Goal: Task Accomplishment & Management: Use online tool/utility

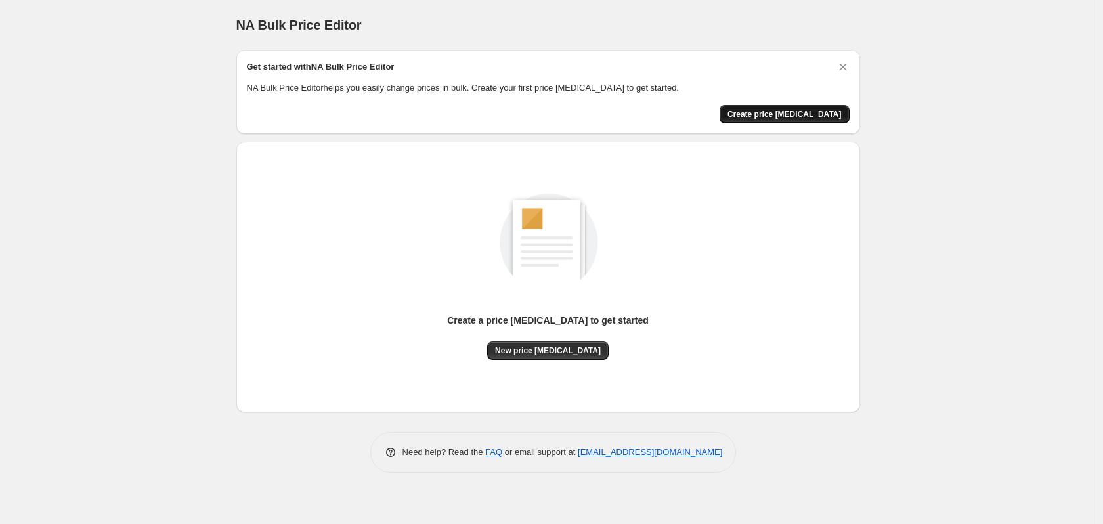
click at [802, 108] on button "Create price [MEDICAL_DATA]" at bounding box center [785, 114] width 130 height 18
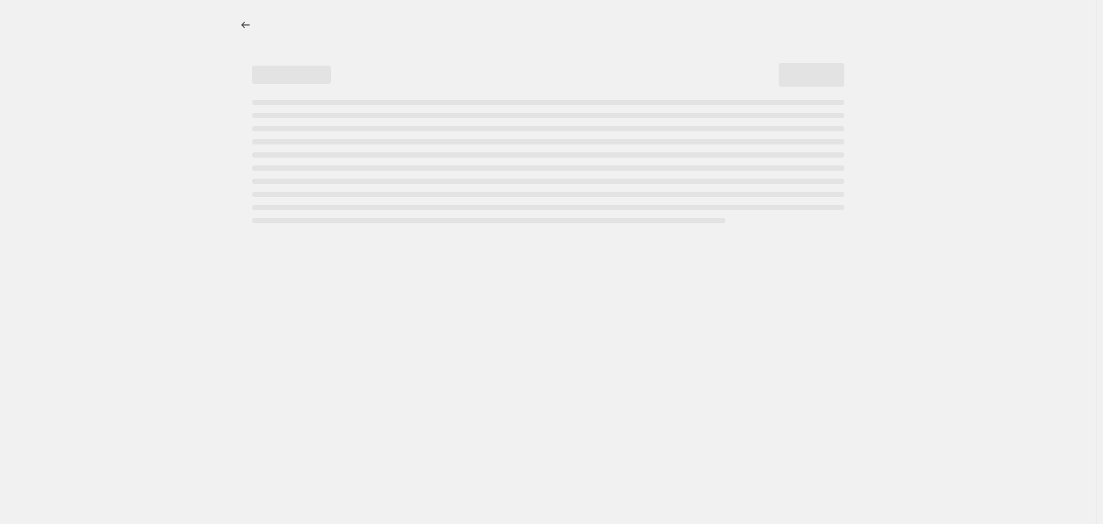
select select "percentage"
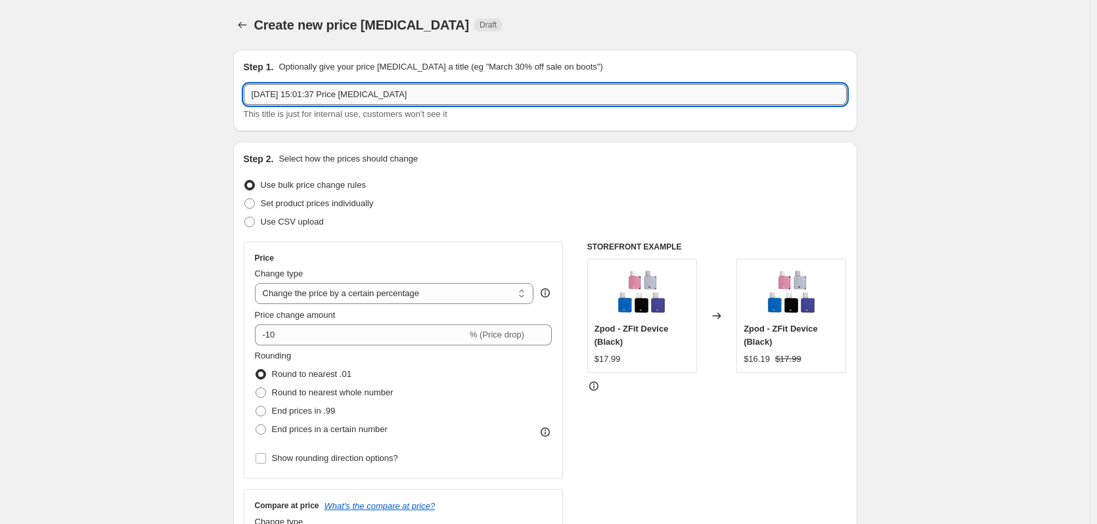
click at [417, 99] on input "[DATE] 15:01:37 Price [MEDICAL_DATA]" at bounding box center [545, 94] width 603 height 21
drag, startPoint x: 426, startPoint y: 97, endPoint x: 192, endPoint y: 88, distance: 233.4
drag, startPoint x: 286, startPoint y: 94, endPoint x: 298, endPoint y: 94, distance: 11.8
click at [286, 95] on input "We've got too much" at bounding box center [545, 94] width 603 height 21
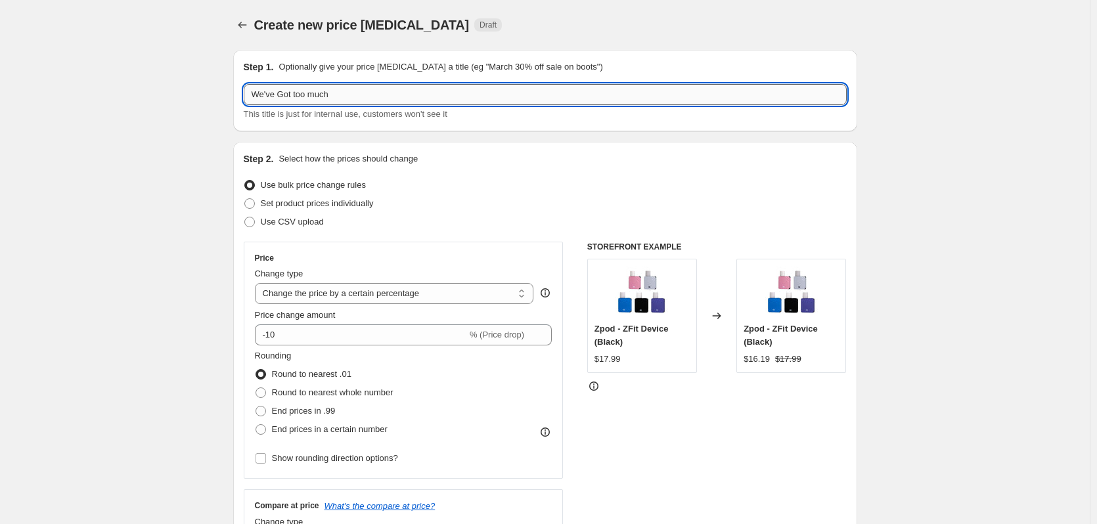
drag, startPoint x: 300, startPoint y: 93, endPoint x: 365, endPoint y: 94, distance: 65.7
click at [300, 93] on input "We've Got too much" at bounding box center [545, 94] width 603 height 21
click at [319, 97] on input "We've Got Too much" at bounding box center [545, 94] width 603 height 21
click at [411, 89] on input "We've Got Too Much" at bounding box center [545, 94] width 603 height 21
type input "We've Got Too Much - 15% Off"
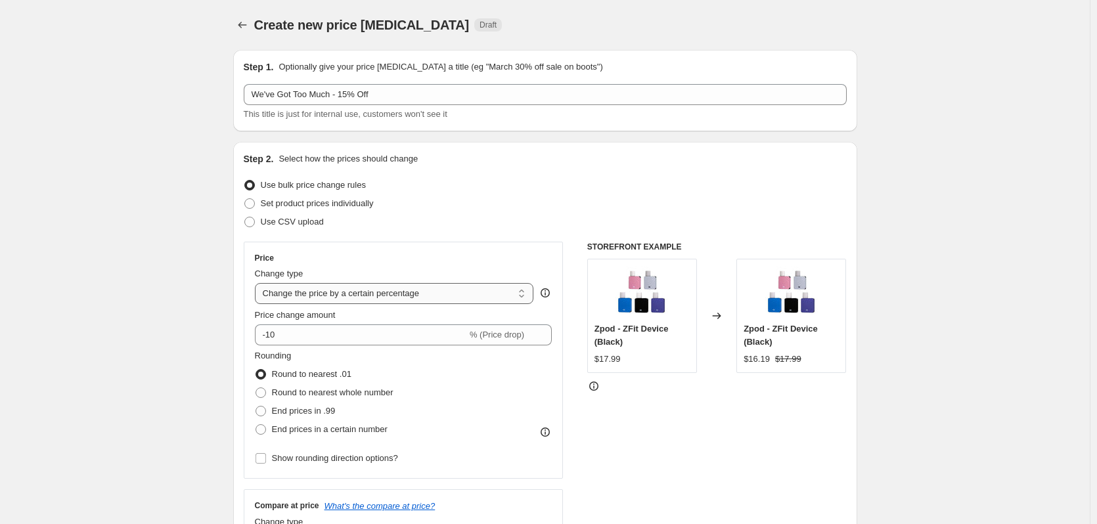
click at [449, 293] on select "Change the price to a certain amount Change the price by a certain amount Chang…" at bounding box center [394, 293] width 279 height 21
click at [257, 283] on select "Change the price to a certain amount Change the price by a certain amount Chang…" at bounding box center [394, 293] width 279 height 21
click at [321, 343] on input "-10" at bounding box center [361, 334] width 212 height 21
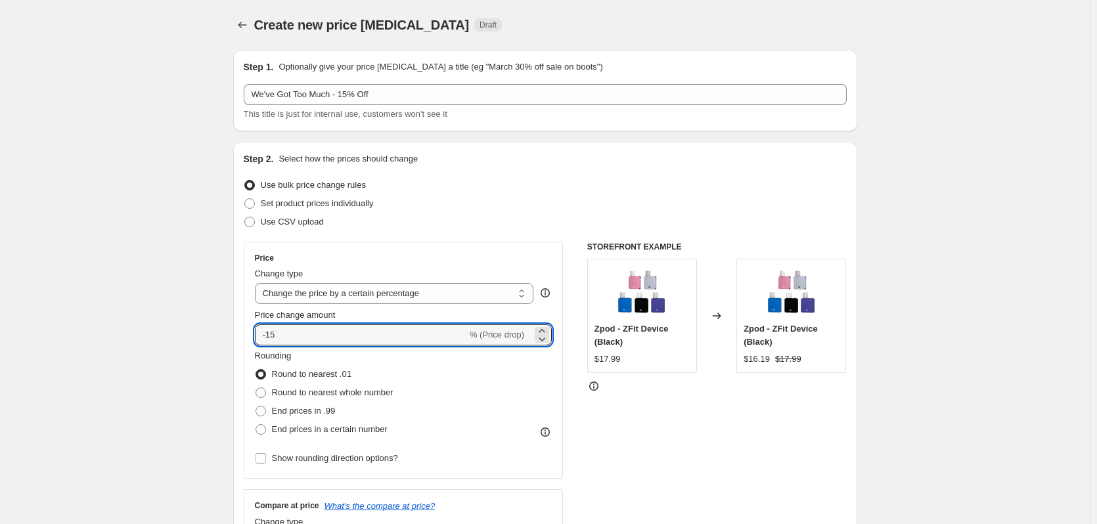
type input "-15"
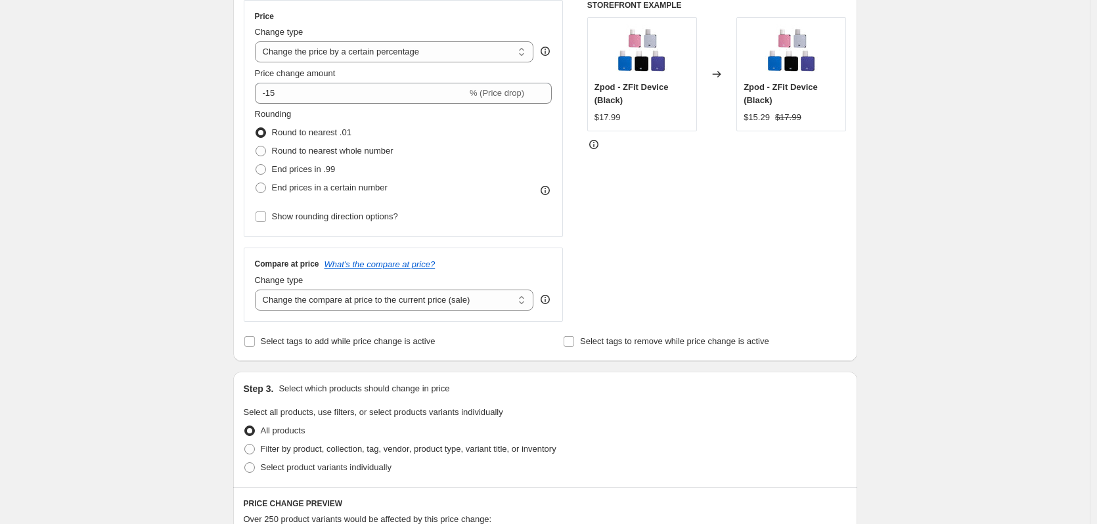
scroll to position [263, 0]
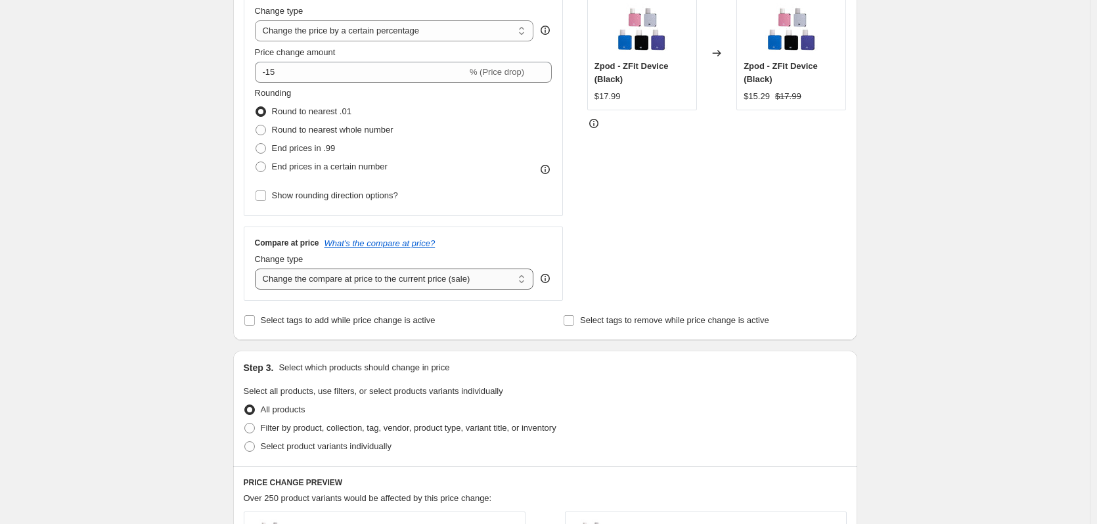
click at [522, 277] on select "Change the compare at price to the current price (sale) Change the compare at p…" at bounding box center [394, 279] width 279 height 21
select select "remove"
click at [257, 269] on select "Change the compare at price to the current price (sale) Change the compare at p…" at bounding box center [394, 279] width 279 height 21
click at [409, 322] on span "Select tags to add while price change is active" at bounding box center [348, 320] width 175 height 10
click at [255, 322] on input "Select tags to add while price change is active" at bounding box center [249, 320] width 11 height 11
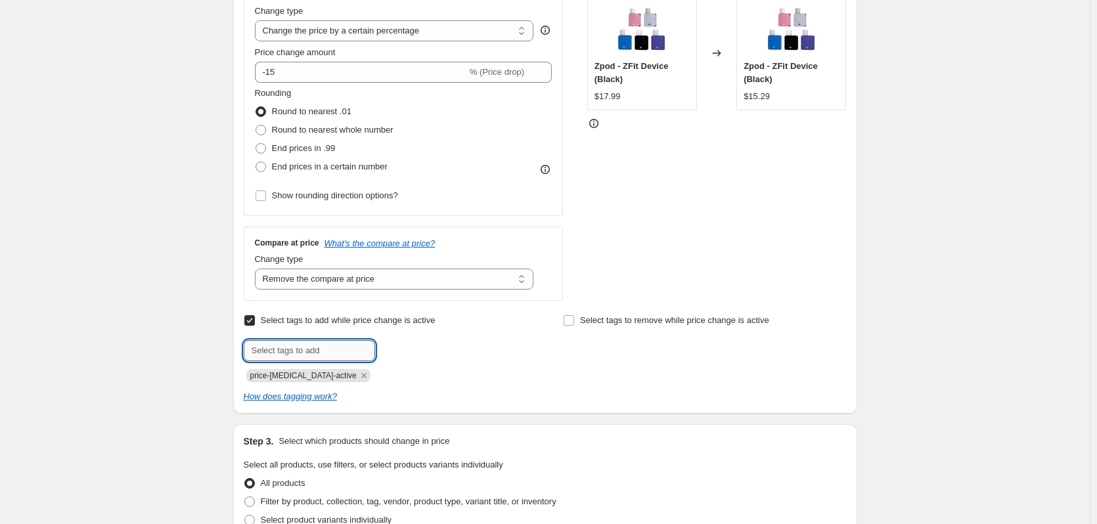
click at [321, 354] on input "text" at bounding box center [309, 350] width 131 height 21
click at [325, 327] on span "Select tags to add while price change is active" at bounding box center [348, 320] width 175 height 13
click at [255, 326] on input "Select tags to add while price change is active" at bounding box center [249, 320] width 11 height 11
checkbox input "false"
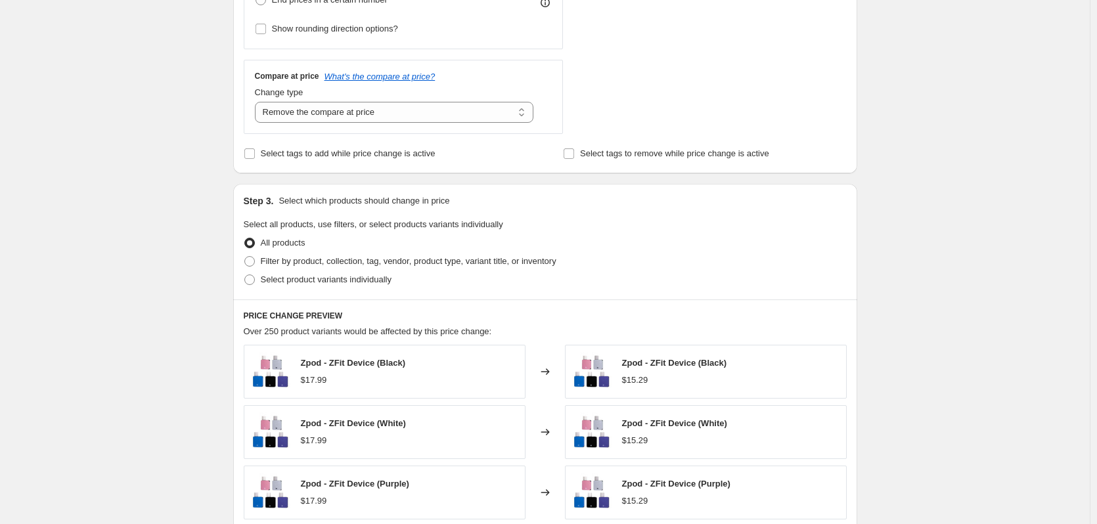
scroll to position [460, 0]
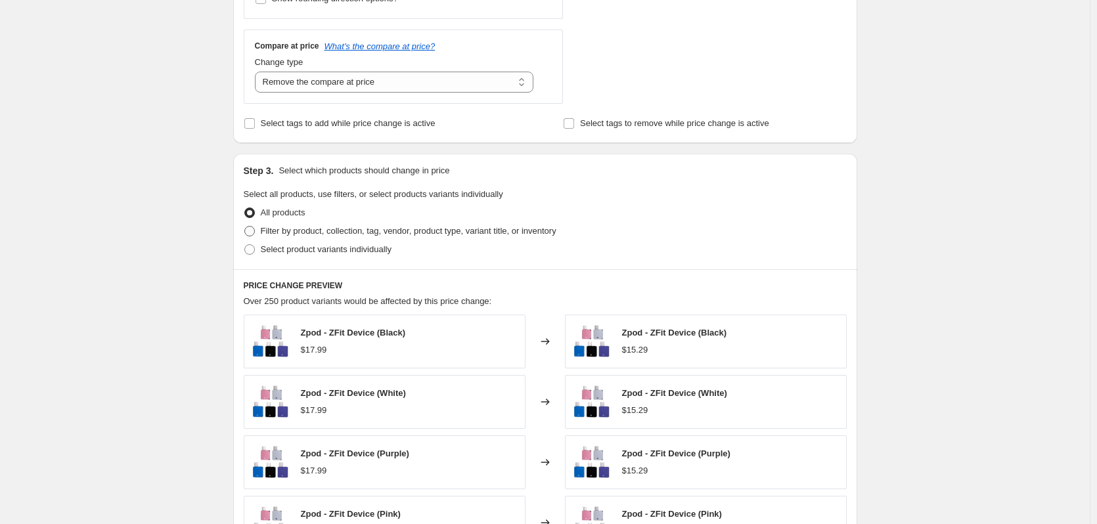
click at [289, 234] on span "Filter by product, collection, tag, vendor, product type, variant title, or inv…" at bounding box center [409, 231] width 296 height 10
click at [245, 227] on input "Filter by product, collection, tag, vendor, product type, variant title, or inv…" at bounding box center [244, 226] width 1 height 1
radio input "true"
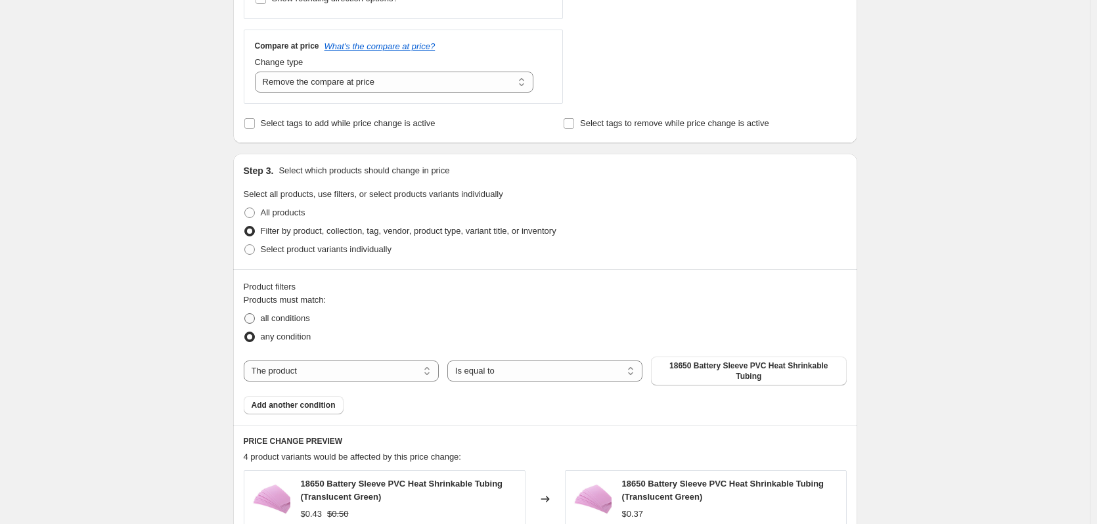
click at [294, 319] on span "all conditions" at bounding box center [285, 318] width 49 height 10
click at [245, 314] on input "all conditions" at bounding box center [244, 313] width 1 height 1
radio input "true"
click at [364, 363] on select "The product The product's collection The product's tag The product's vendor The…" at bounding box center [341, 371] width 195 height 21
select select "collection"
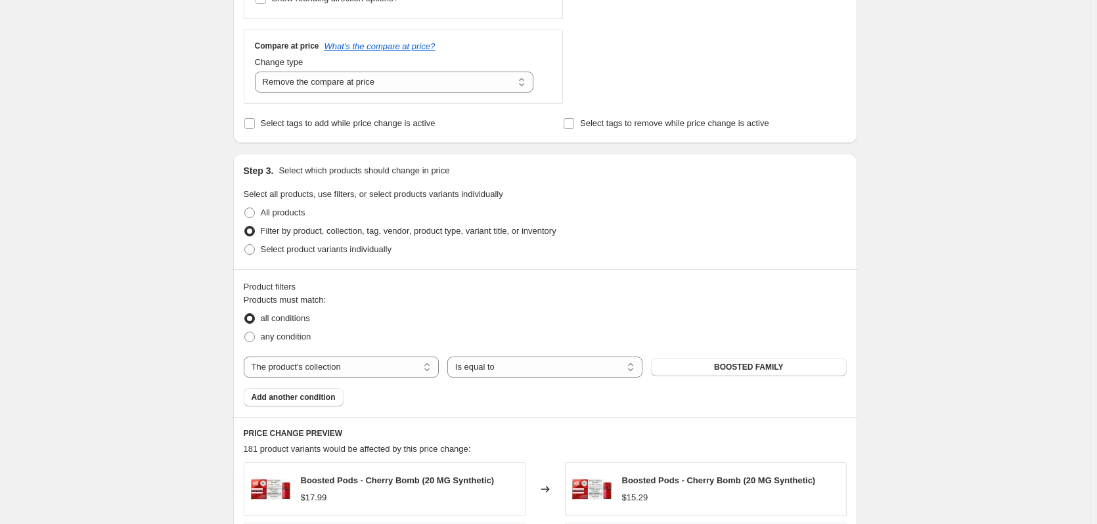
click at [727, 377] on div "The product The product's collection The product's tag The product's vendor The…" at bounding box center [545, 367] width 603 height 21
click at [740, 370] on span "BOOSTED FAMILY" at bounding box center [749, 367] width 70 height 11
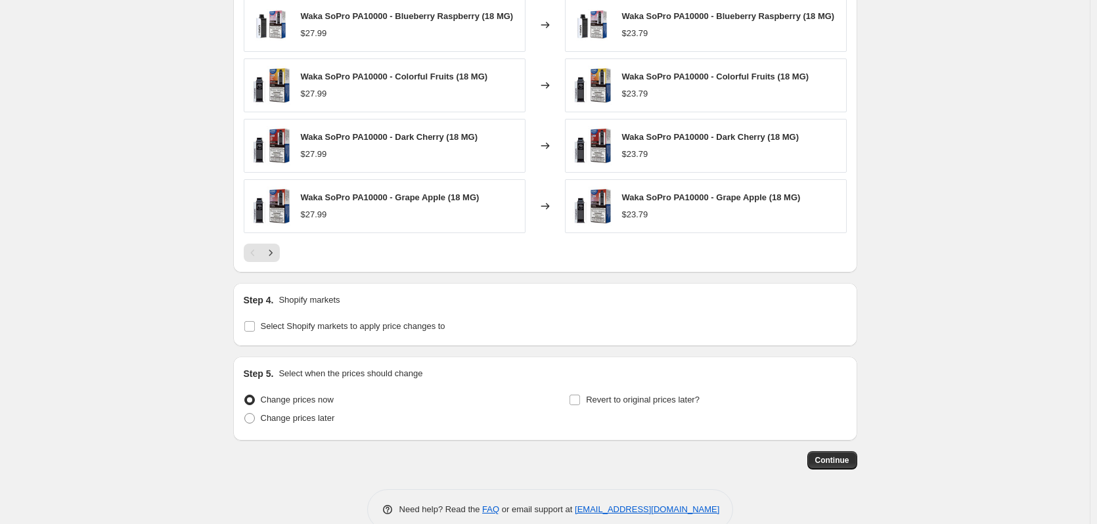
scroll to position [985, 0]
click at [849, 465] on span "Continue" at bounding box center [832, 460] width 34 height 11
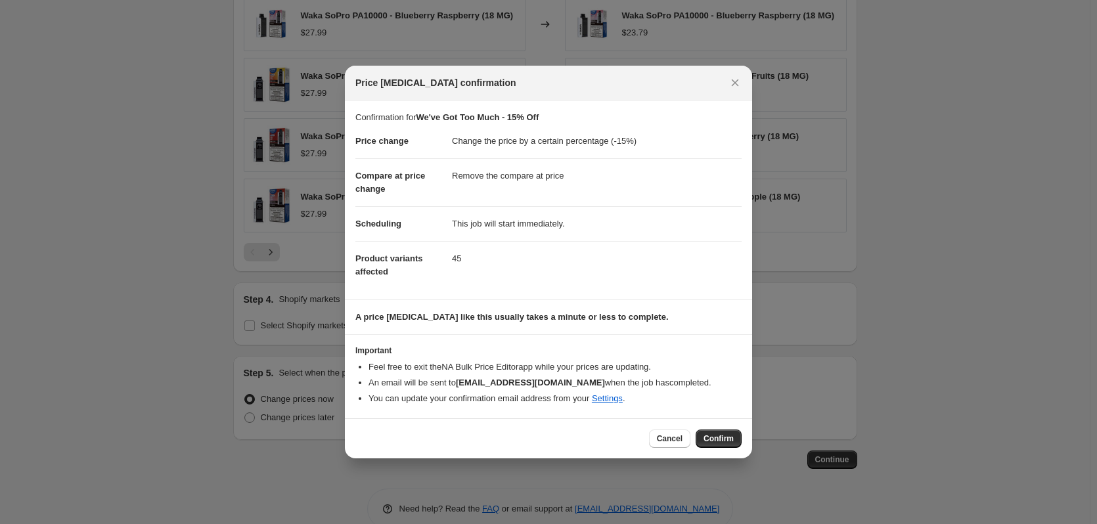
click at [728, 445] on button "Confirm" at bounding box center [719, 439] width 46 height 18
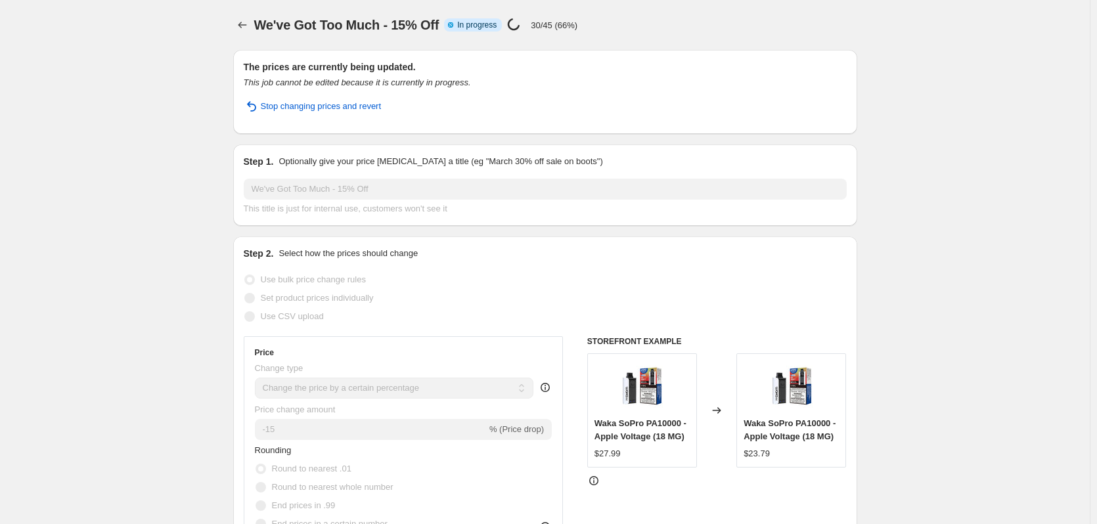
select select "percentage"
select select "remove"
select select "collection"
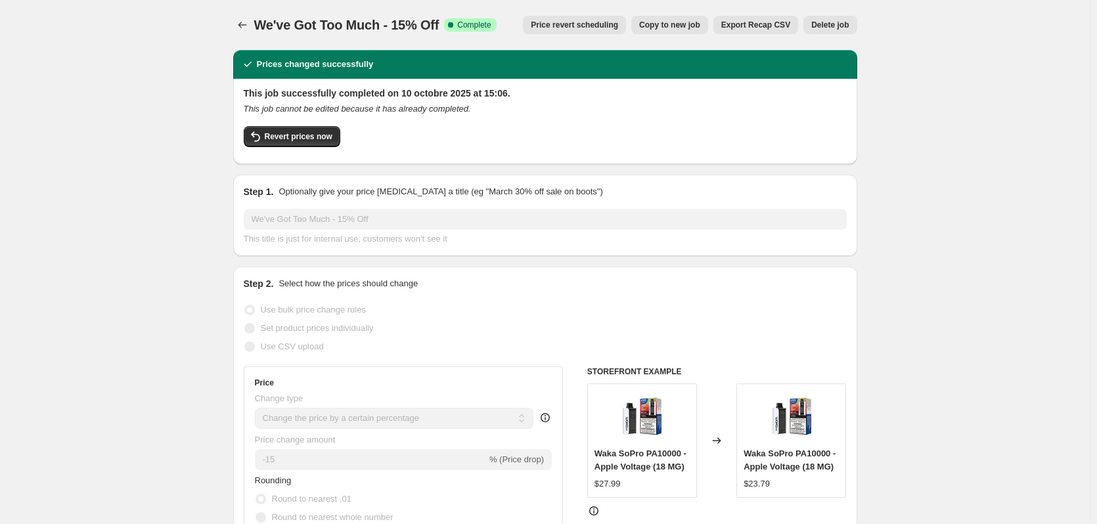
click at [832, 25] on span "Delete job" at bounding box center [829, 25] width 37 height 11
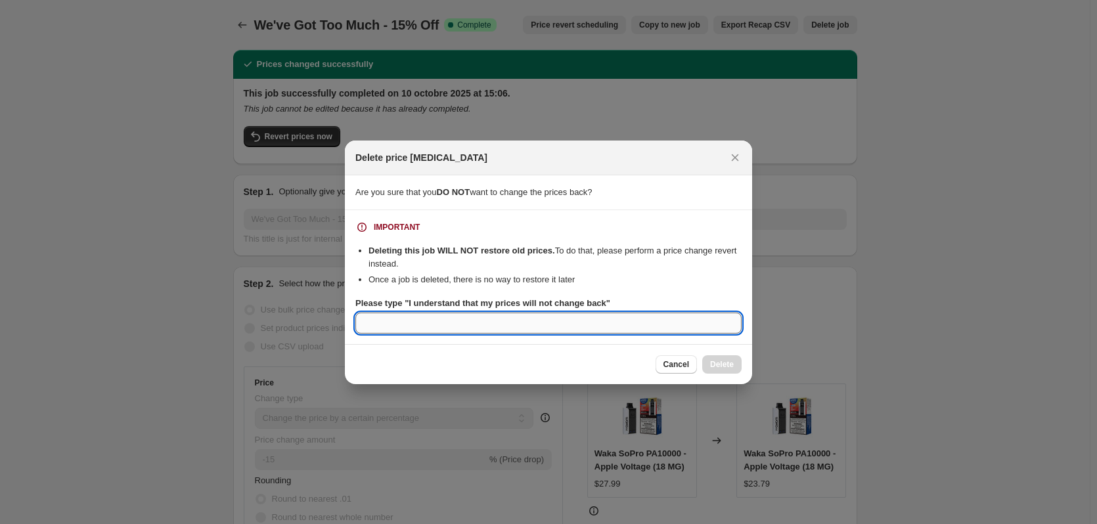
click at [501, 323] on input "Please type "I understand that my prices will not change back"" at bounding box center [548, 323] width 386 height 21
click at [619, 323] on input "Please type "I understand that my prices will not change back"" at bounding box center [548, 323] width 386 height 21
click at [622, 330] on input "Please type "I understand that my prices will not change back"" at bounding box center [548, 323] width 386 height 21
click at [365, 321] on input "not what I want" at bounding box center [548, 323] width 386 height 21
click at [364, 321] on input "not what I want" at bounding box center [548, 323] width 386 height 21
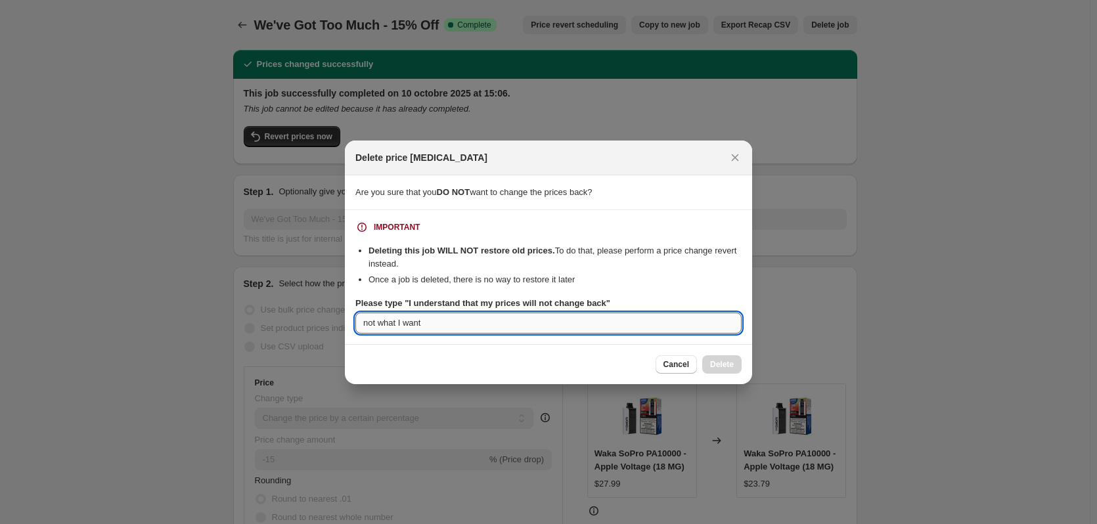
click at [367, 323] on input "not what I want" at bounding box center [548, 323] width 386 height 21
click at [428, 313] on input "Not what I want" at bounding box center [548, 323] width 386 height 21
type input "Not what I want"
click at [734, 160] on icon "Close" at bounding box center [734, 157] width 13 height 13
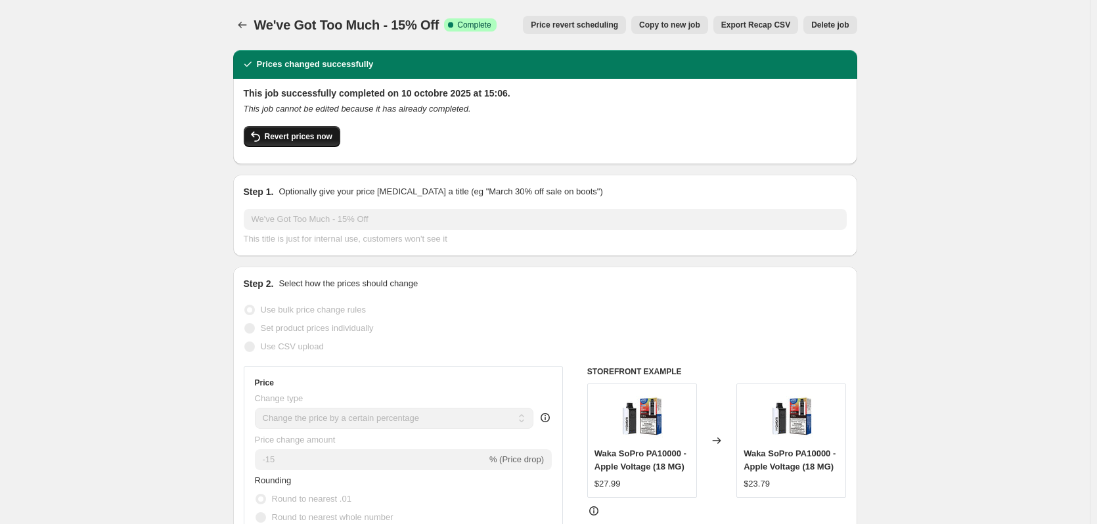
click at [310, 140] on span "Revert prices now" at bounding box center [299, 136] width 68 height 11
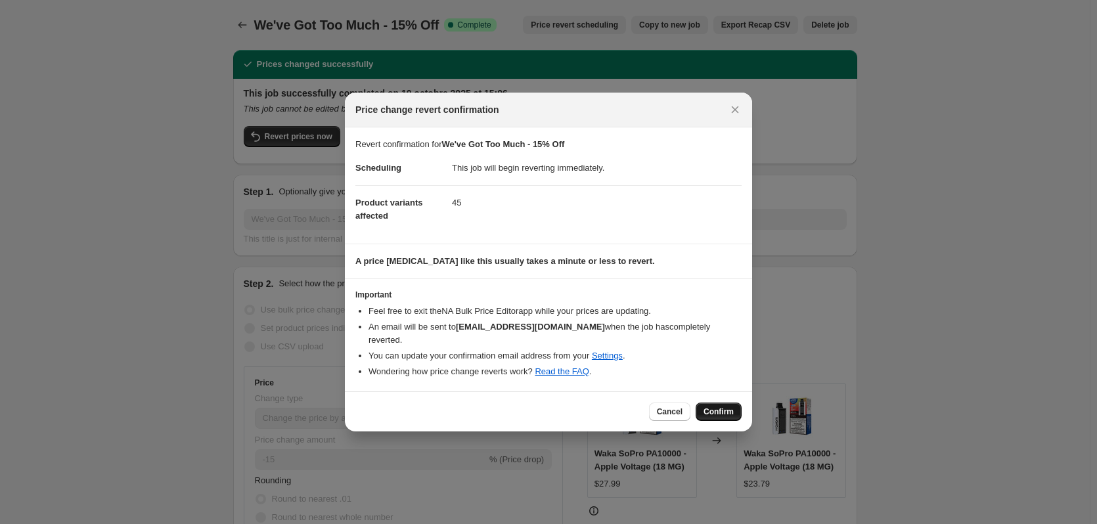
click at [709, 407] on span "Confirm" at bounding box center [718, 412] width 30 height 11
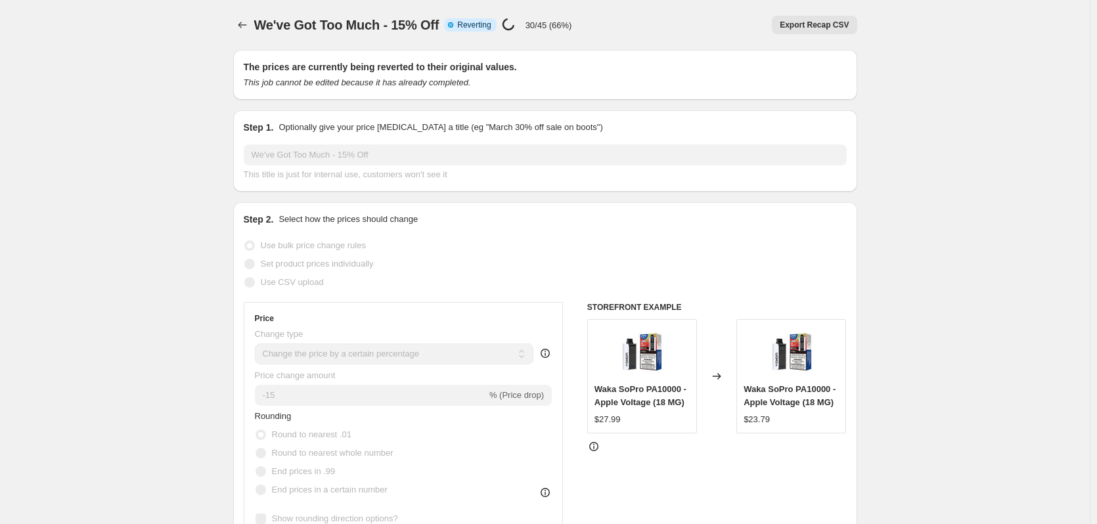
select select "percentage"
select select "remove"
select select "collection"
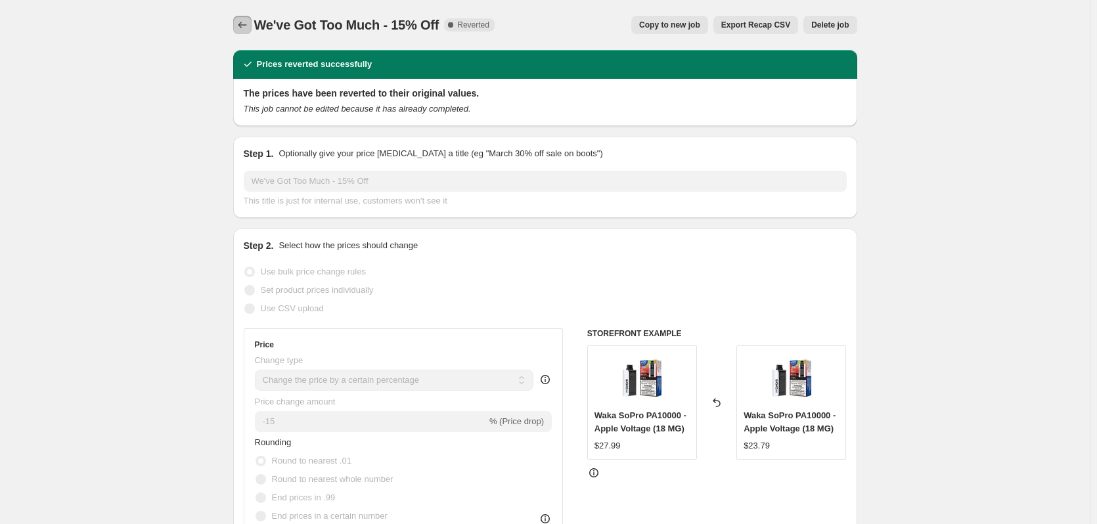
click at [242, 26] on icon "Price change jobs" at bounding box center [242, 25] width 9 height 7
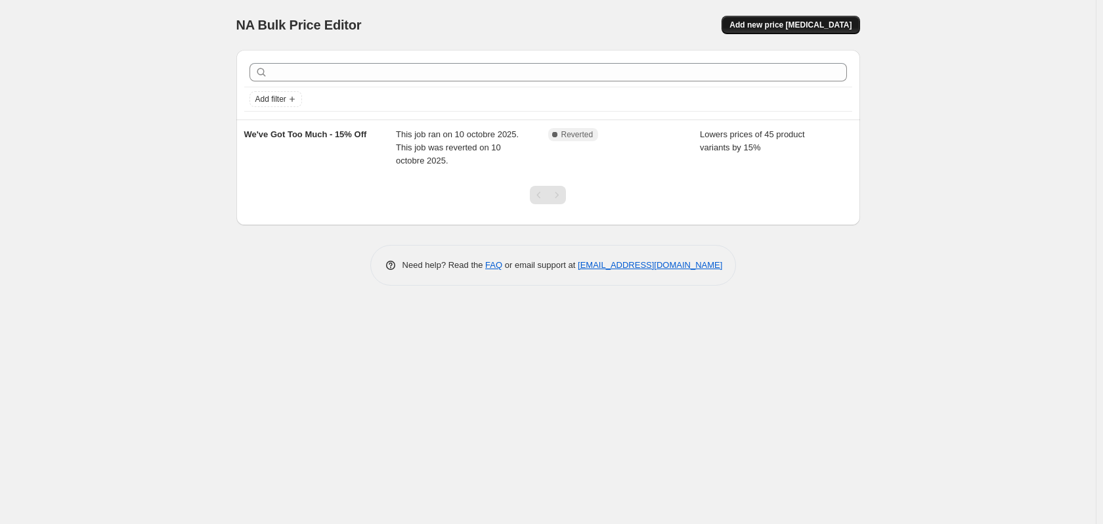
click at [790, 27] on span "Add new price [MEDICAL_DATA]" at bounding box center [791, 25] width 122 height 11
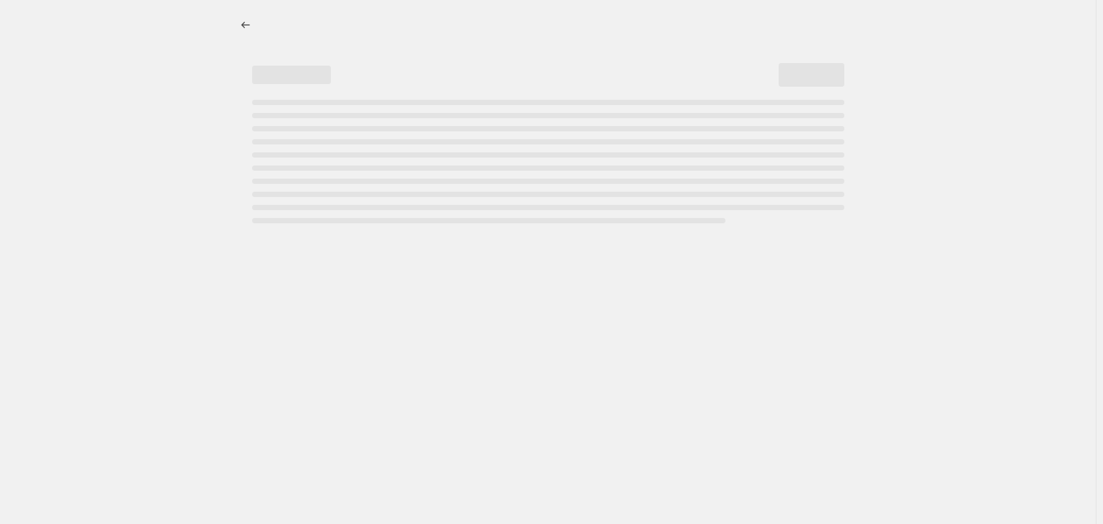
select select "percentage"
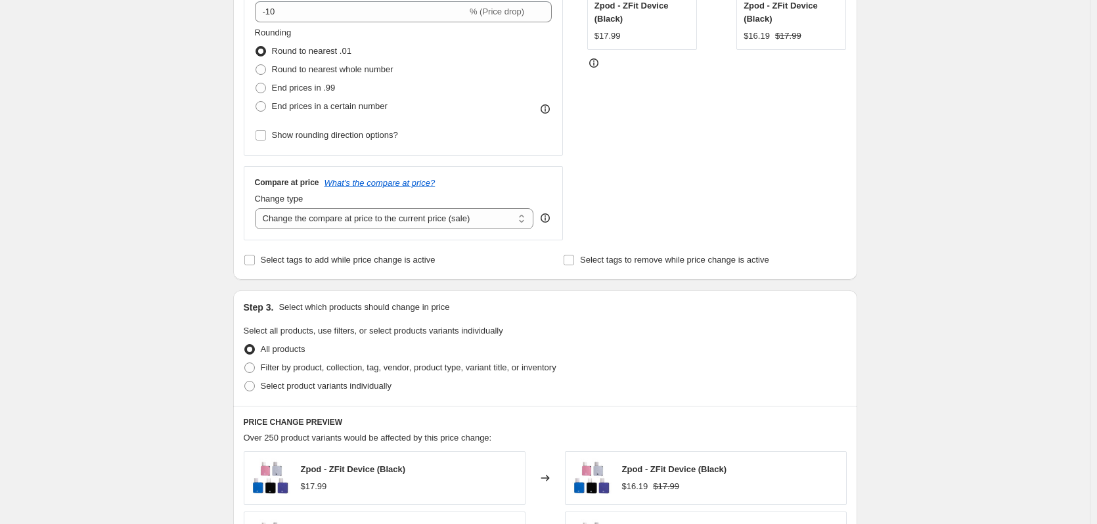
scroll to position [328, 0]
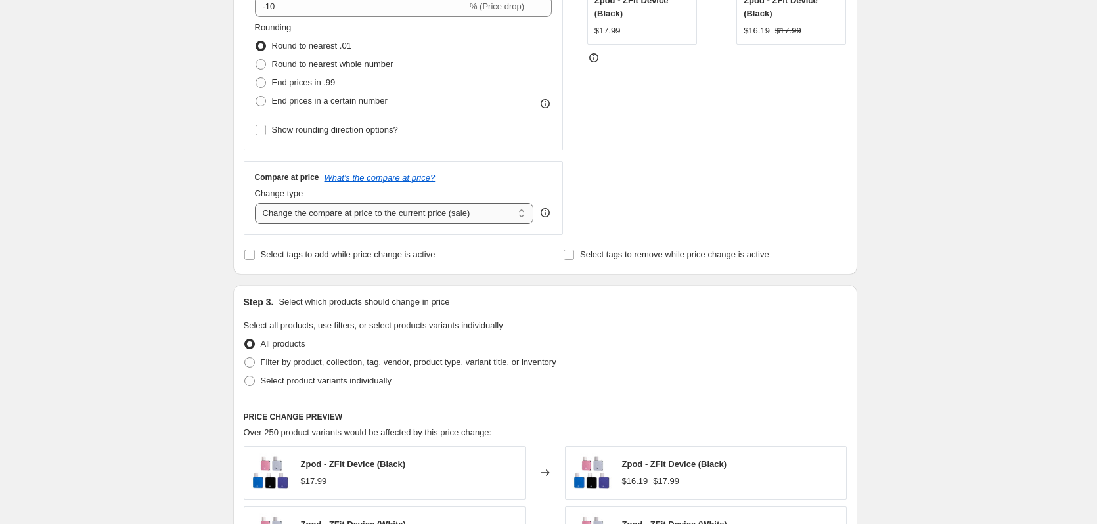
click at [518, 221] on select "Change the compare at price to the current price (sale) Change the compare at p…" at bounding box center [394, 213] width 279 height 21
select select "percentage"
click at [257, 203] on select "Change the compare at price to the current price (sale) Change the compare at p…" at bounding box center [394, 213] width 279 height 21
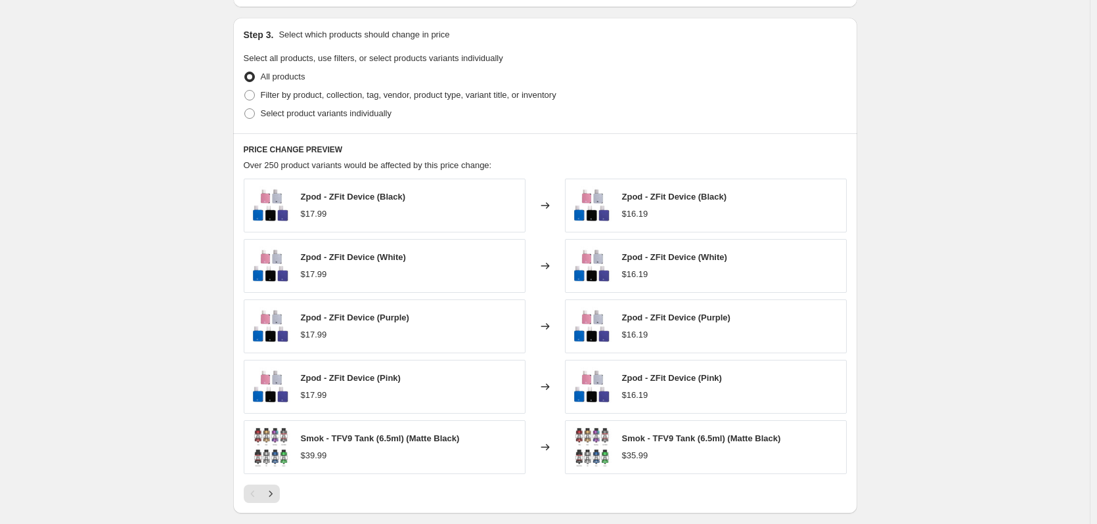
scroll to position [728, 0]
